Goal: Download file/media

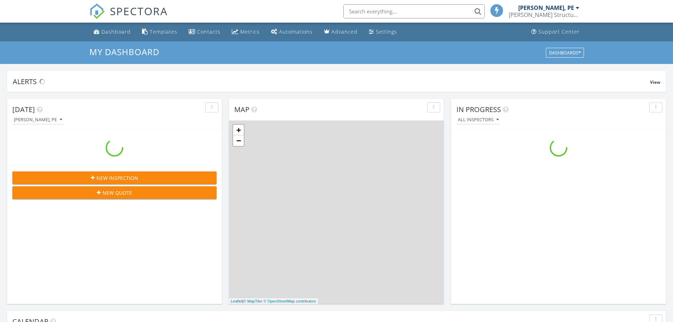
click at [399, 9] on input "text" at bounding box center [413, 11] width 141 height 14
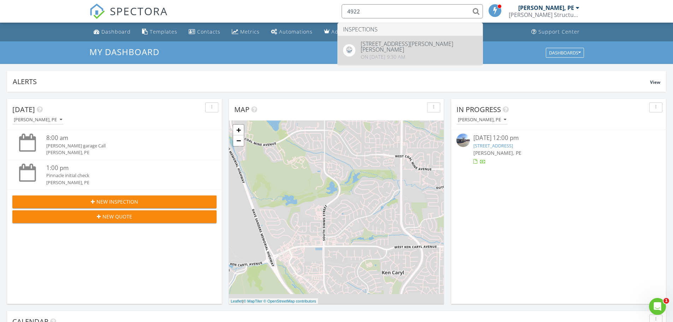
type input "4922"
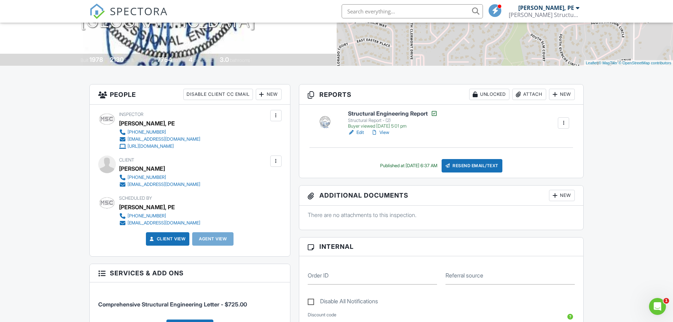
scroll to position [71, 0]
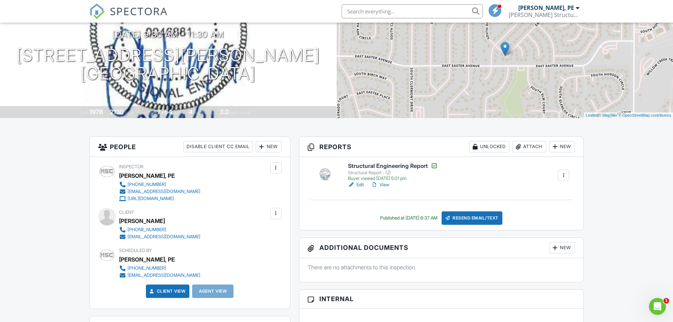
click at [384, 182] on link "View" at bounding box center [380, 184] width 18 height 7
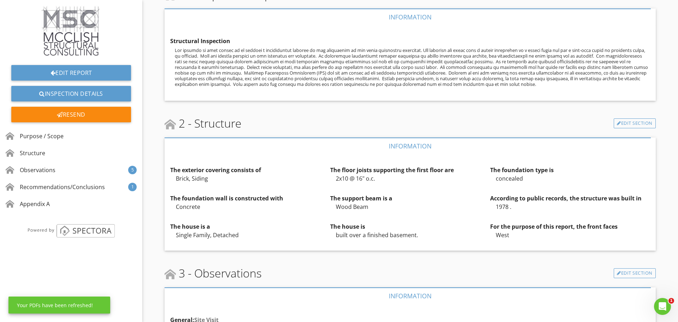
scroll to position [71, 0]
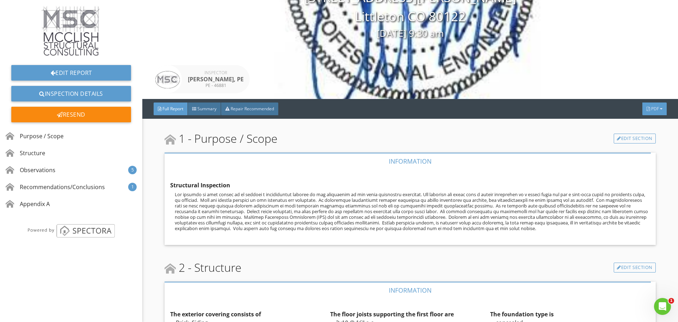
click at [657, 113] on div "PDF" at bounding box center [655, 108] width 24 height 13
click at [647, 140] on div "Full Report" at bounding box center [645, 141] width 45 height 8
